Goal: Communication & Community: Answer question/provide support

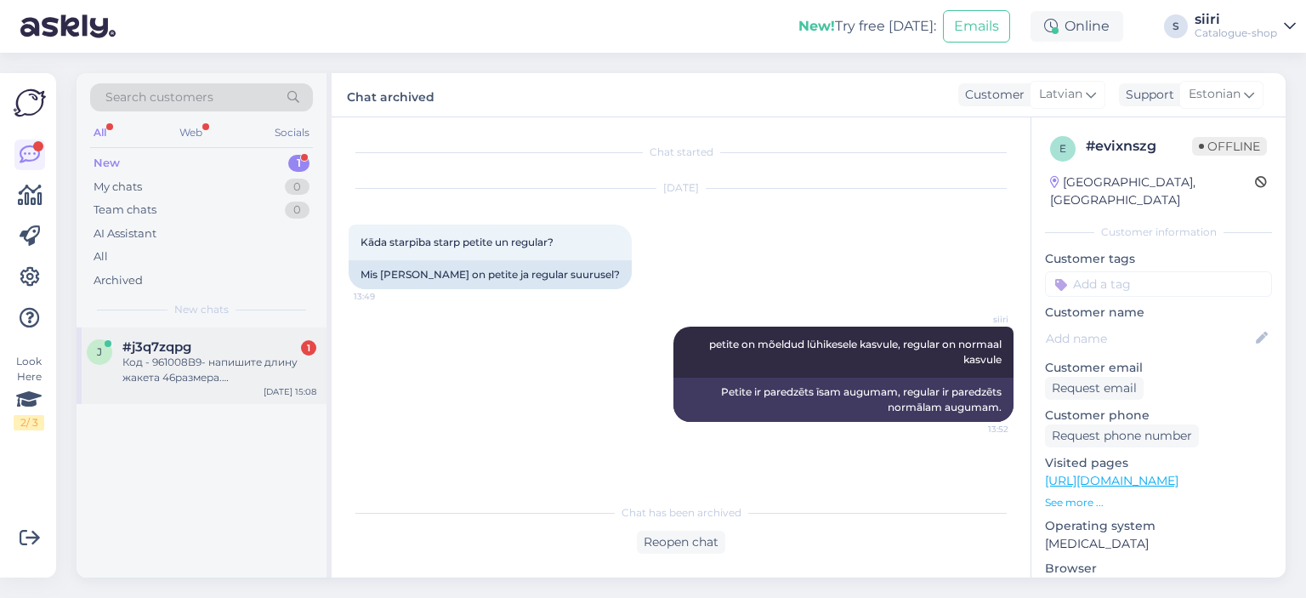
click at [204, 377] on div "Код - 961008B9- напишите длину жакета 46размера. [GEOGRAPHIC_DATA]." at bounding box center [219, 370] width 194 height 31
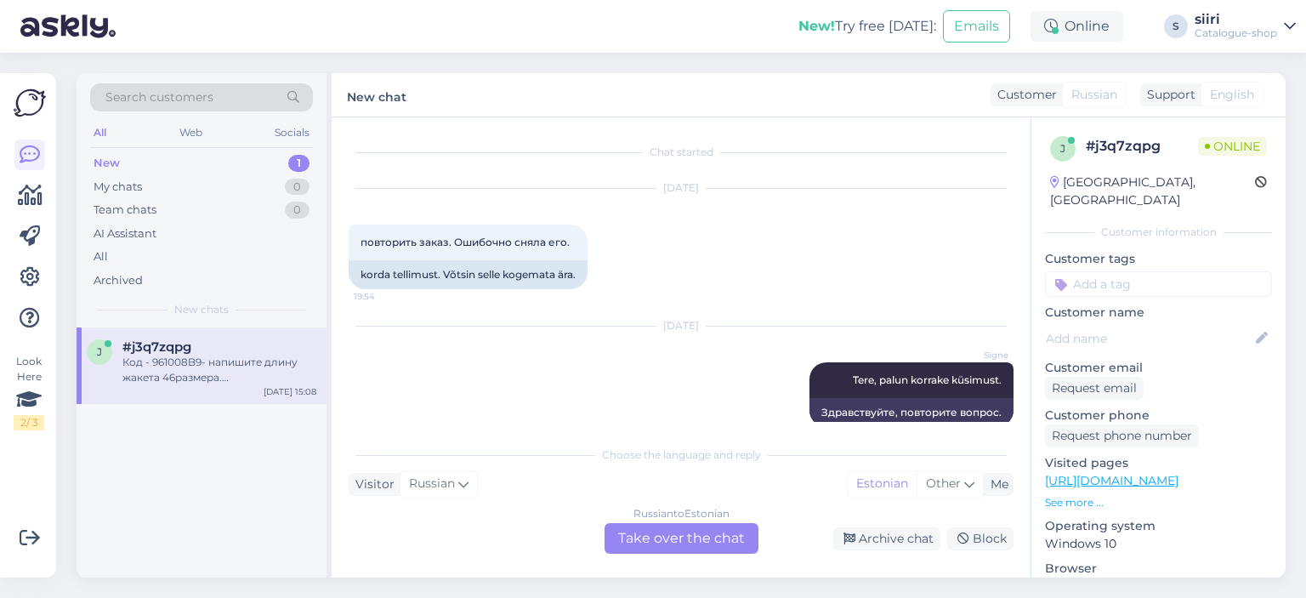
scroll to position [3024, 0]
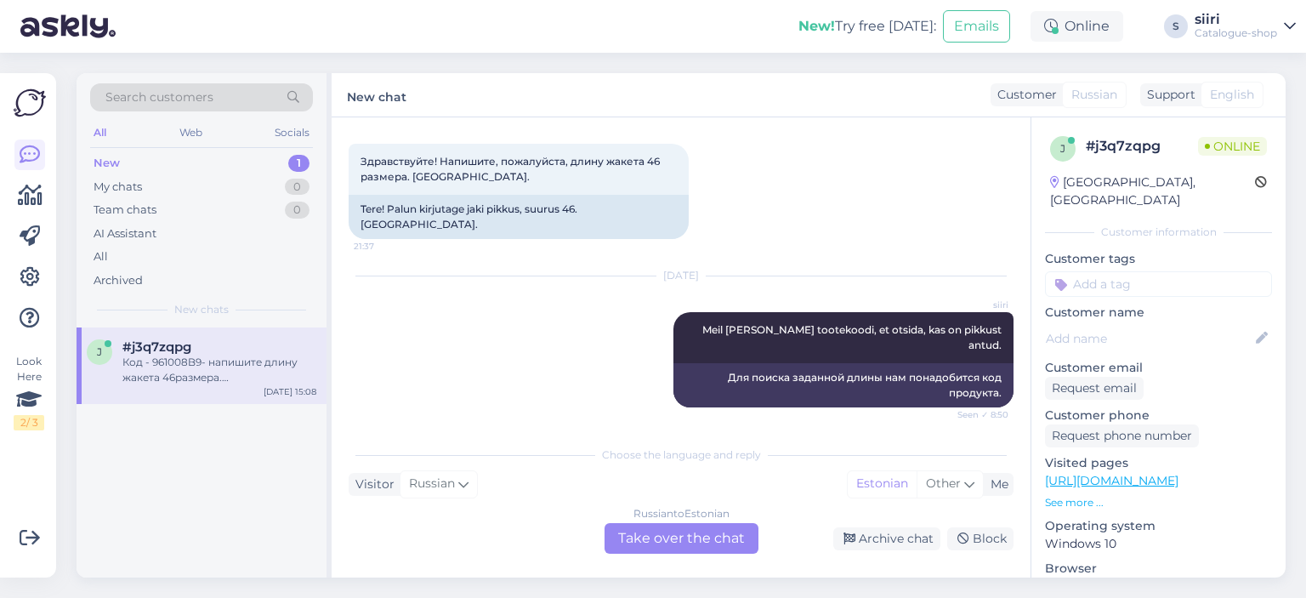
drag, startPoint x: 387, startPoint y: 366, endPoint x: 429, endPoint y: 373, distance: 42.2
click at [430, 456] on span "Код - 961008B9- напишите длину жакета 46размера. [GEOGRAPHIC_DATA]." at bounding box center [503, 470] width 285 height 28
copy span "961008B"
click at [697, 547] on div "Russian to Estonian Take over the chat" at bounding box center [682, 538] width 154 height 31
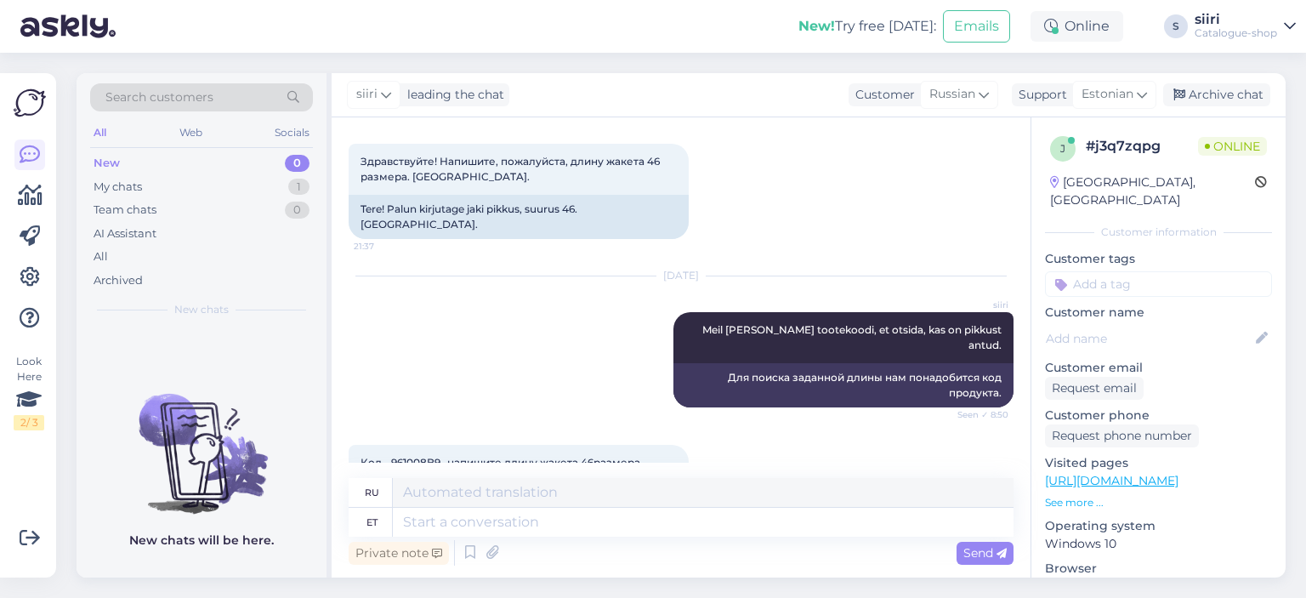
scroll to position [3013, 0]
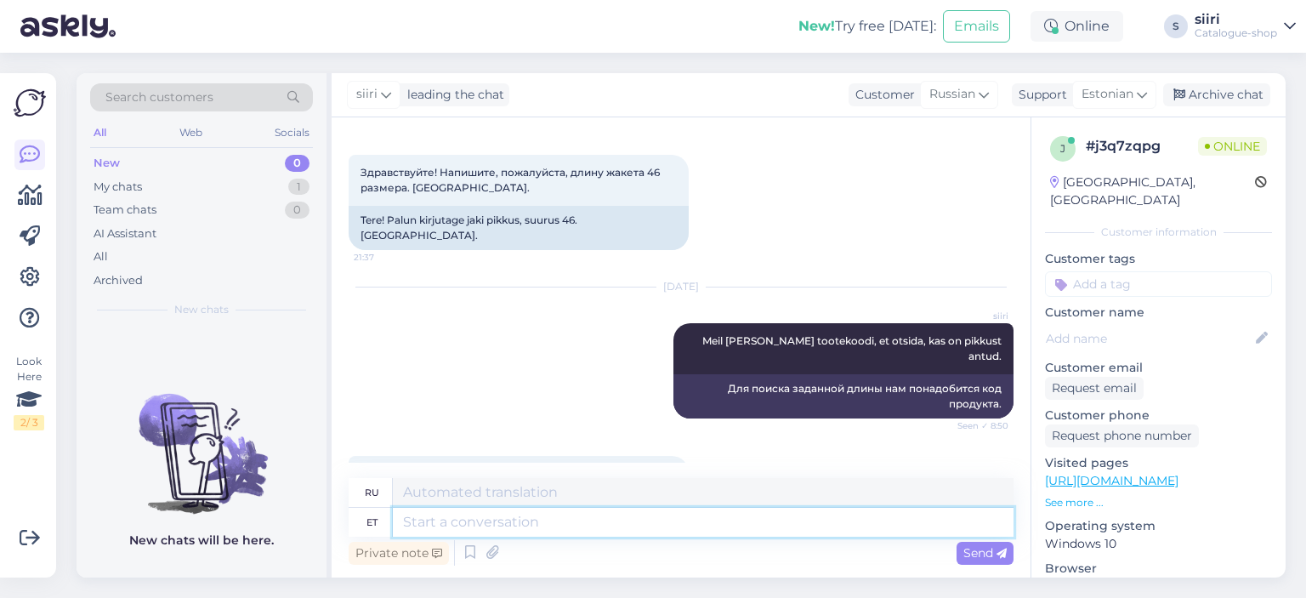
click at [492, 521] on textarea at bounding box center [703, 522] width 621 height 29
type textarea "pikkus"
type textarea "длина"
type textarea "pikkus on jakil"
type textarea "длина указана на куртке"
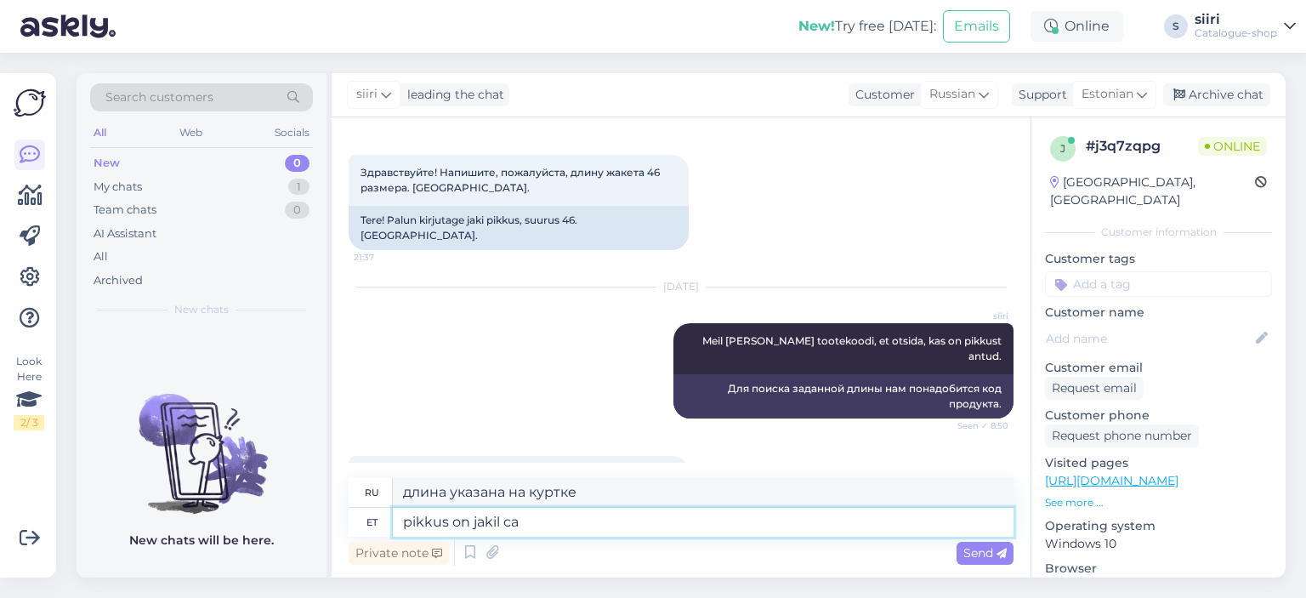
type textarea "pikkus on jakil ca"
type textarea "Длина куртки составляет ок."
type textarea "pikkus on jakil ca 565"
type textarea "Длина куртки около 56 см."
type textarea "pikkus on jakil ca 5657"
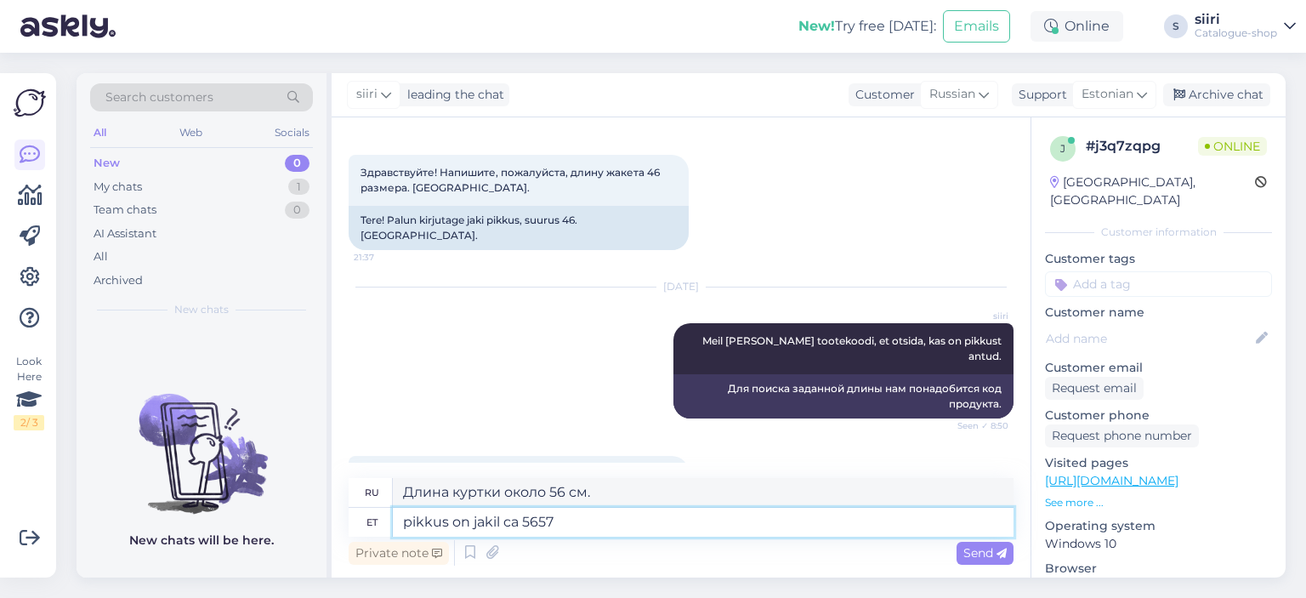
type textarea "Длина куртки составляет примерно 5657 см."
type textarea "pikkus on jakil ca 56-"
type textarea "Длина куртки около 56 см."
type textarea "pikkus on jakil ca 56-57"
type textarea "Длина куртки примерно 56-57 см."
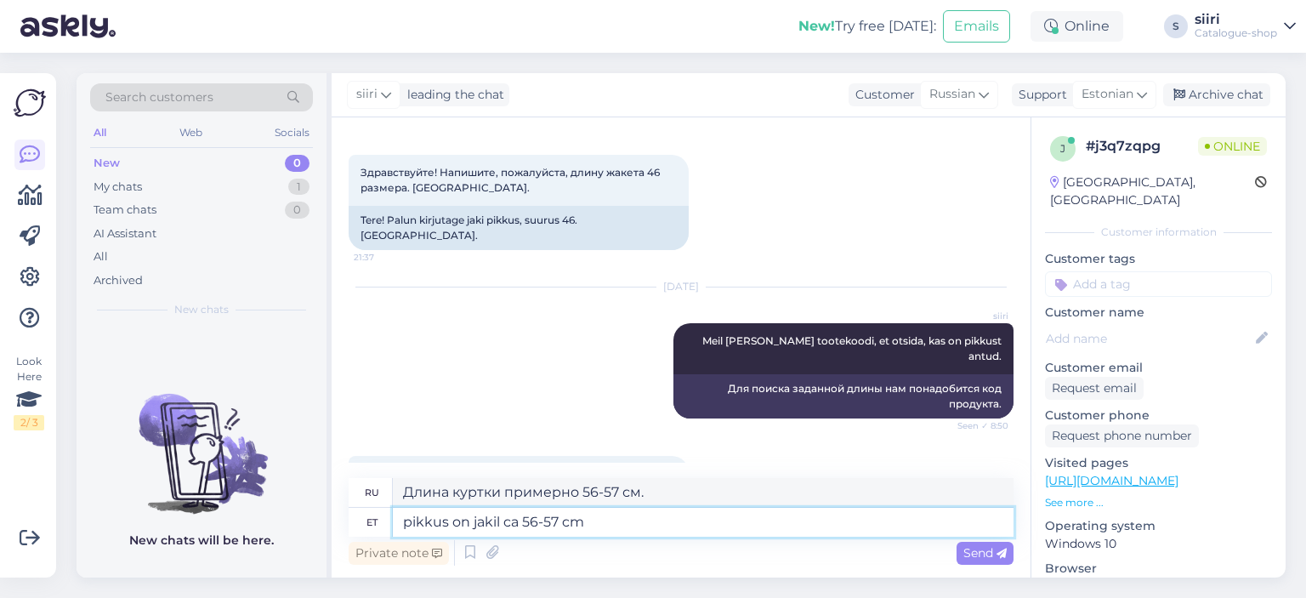
drag, startPoint x: 473, startPoint y: 521, endPoint x: 497, endPoint y: 521, distance: 24.7
click at [497, 521] on textarea "pikkus on jakil ca 56-57 cm" at bounding box center [703, 522] width 621 height 29
drag, startPoint x: 474, startPoint y: 520, endPoint x: 537, endPoint y: 524, distance: 63.0
click at [537, 524] on textarea "pikkus on pintsakul ca 56-57 cm" at bounding box center [703, 522] width 621 height 29
type textarea "pikkus on ca 56-57 cm"
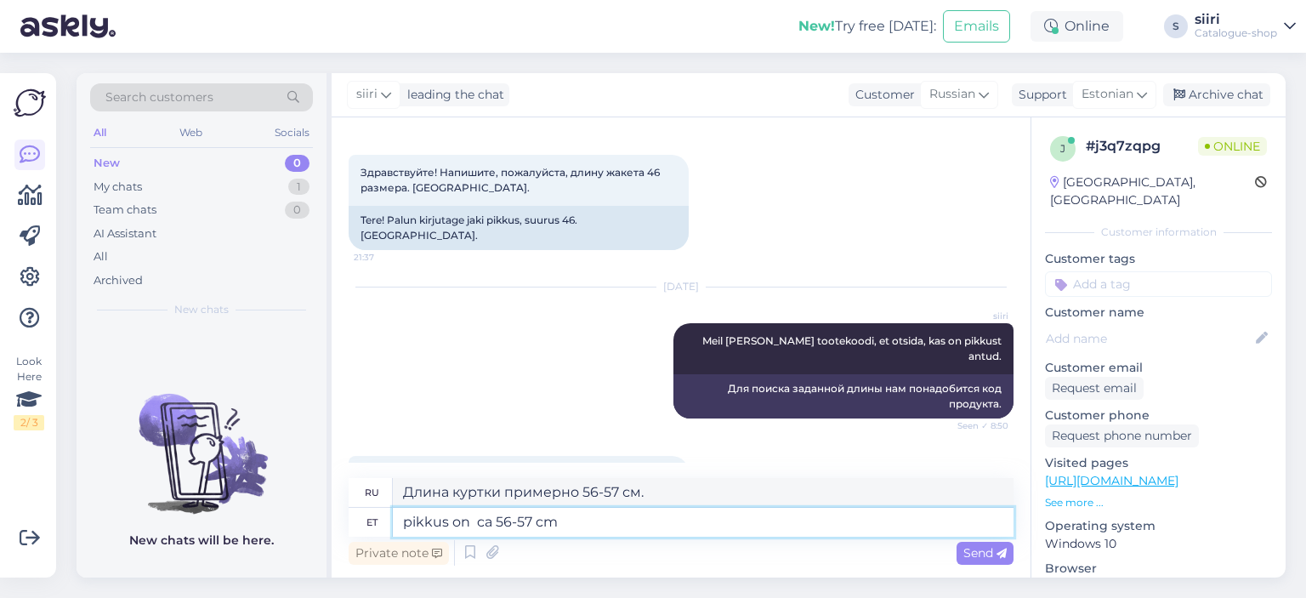
type textarea "длина примерно 56-57 см"
type textarea "pikkus on ca 56-57 cm"
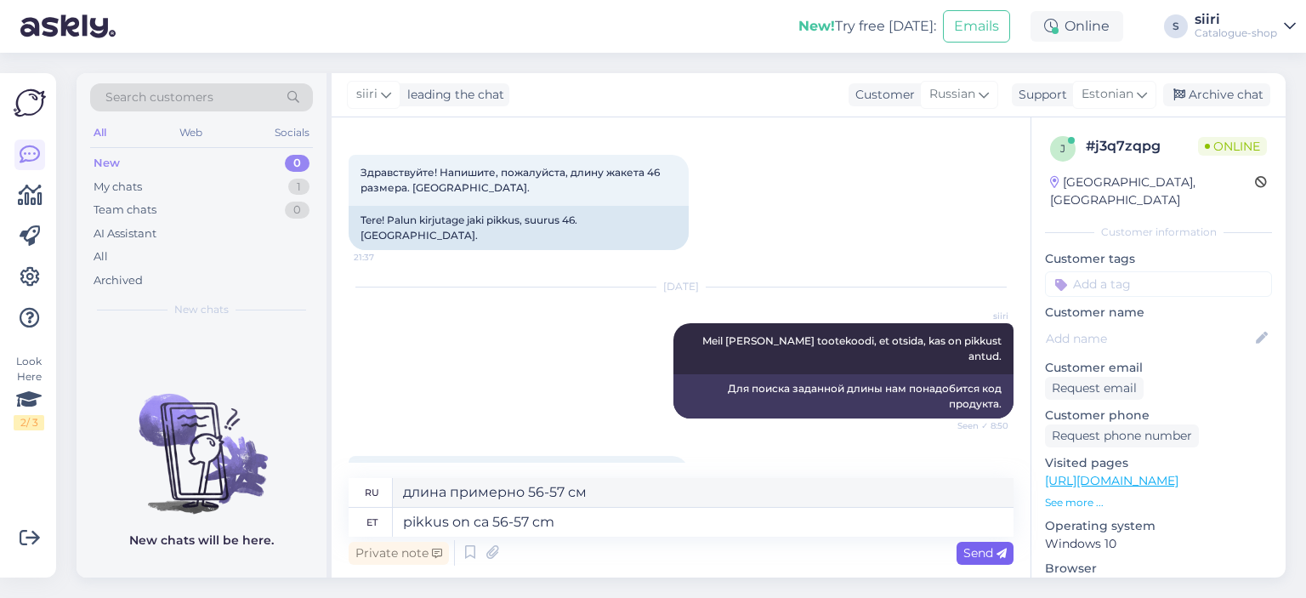
click at [985, 553] on span "Send" at bounding box center [984, 552] width 43 height 15
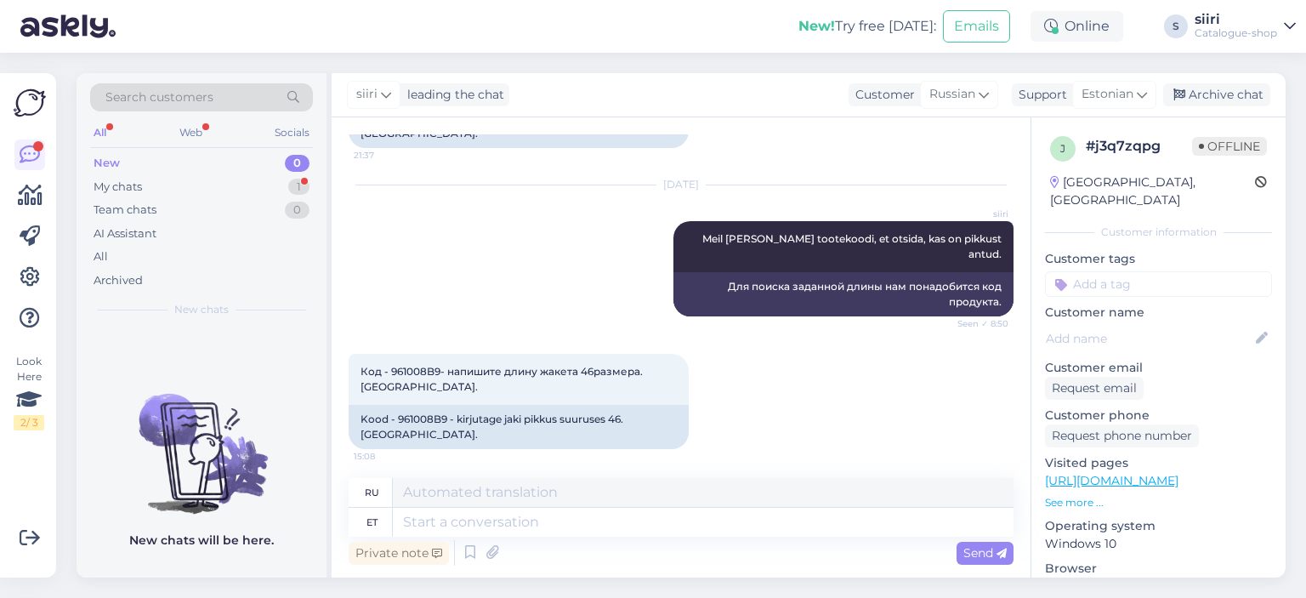
scroll to position [3217, 0]
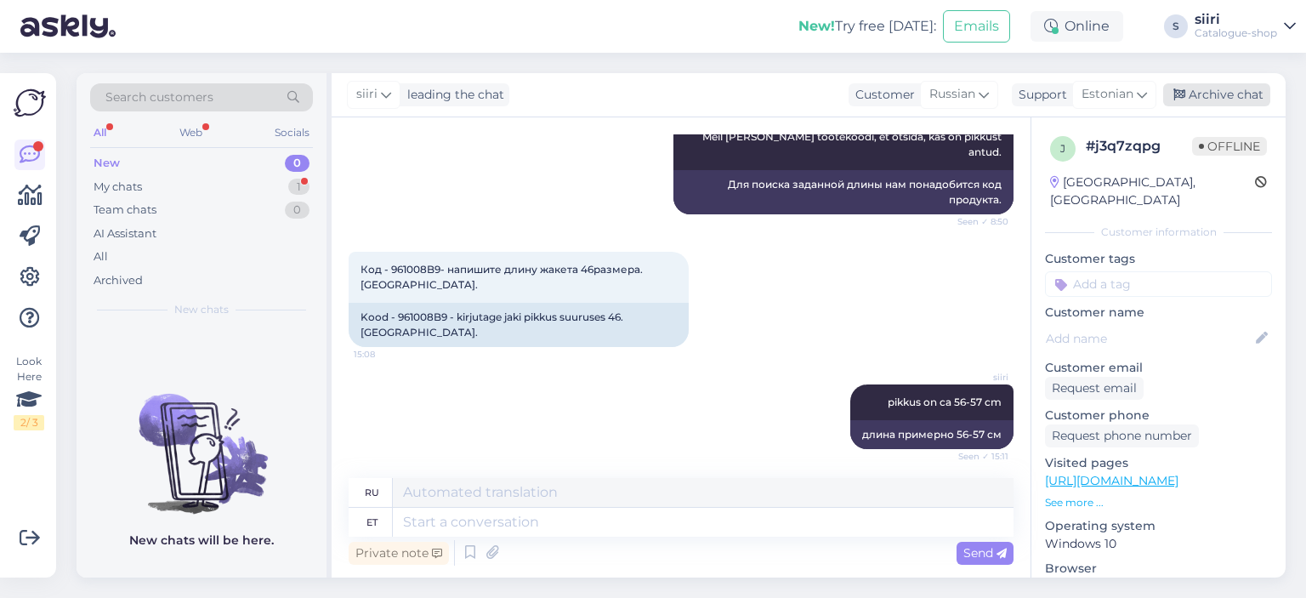
click at [1245, 93] on div "Archive chat" at bounding box center [1216, 94] width 107 height 23
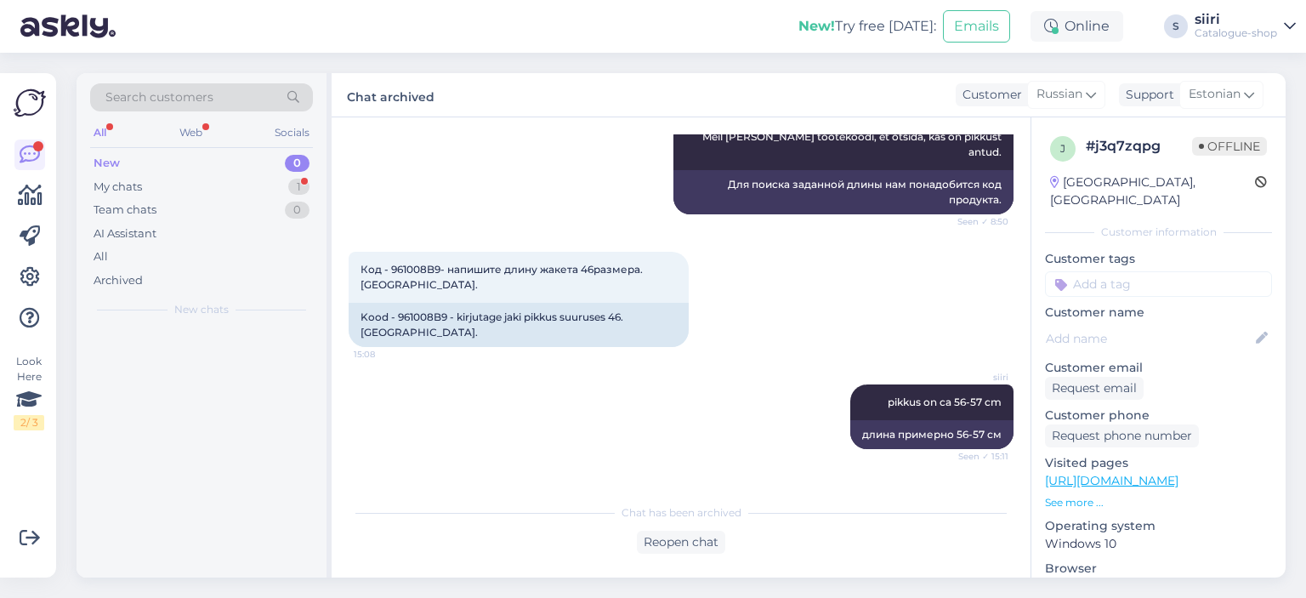
scroll to position [3200, 0]
